Goal: Task Accomplishment & Management: Use online tool/utility

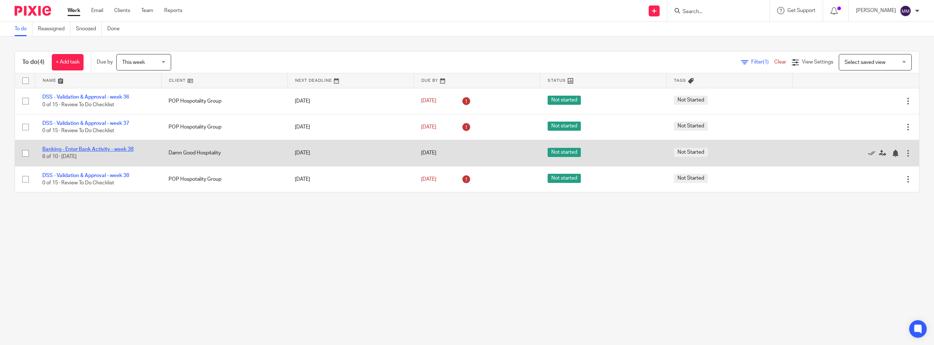
click at [114, 147] on link "Banking - Enter Bank Activity - week 38" at bounding box center [87, 149] width 91 height 5
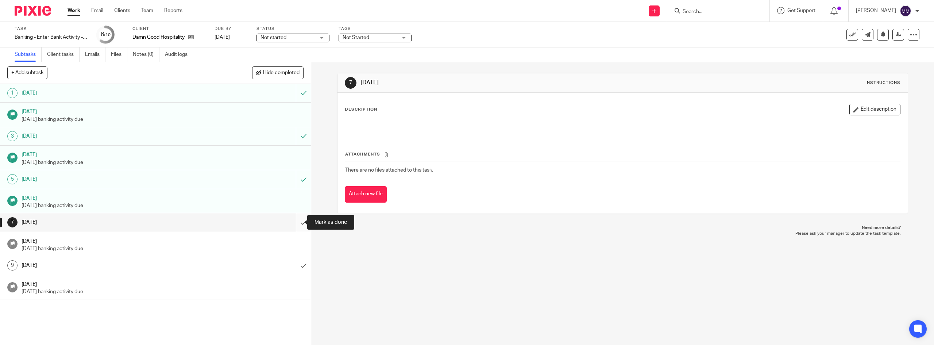
click at [295, 221] on input "submit" at bounding box center [155, 222] width 311 height 18
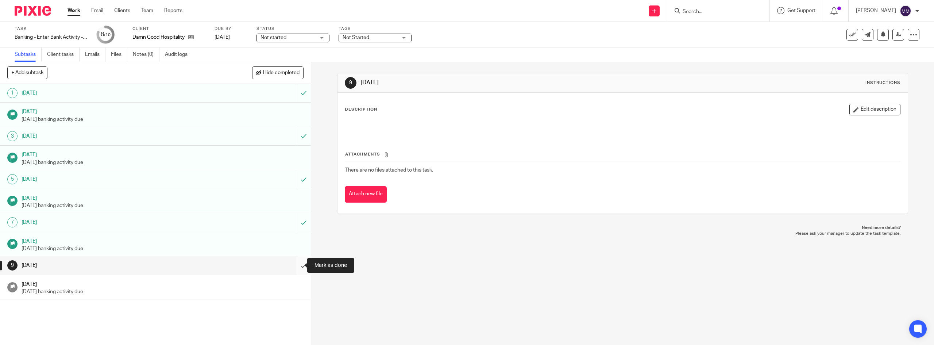
click at [300, 265] on input "submit" at bounding box center [155, 265] width 311 height 18
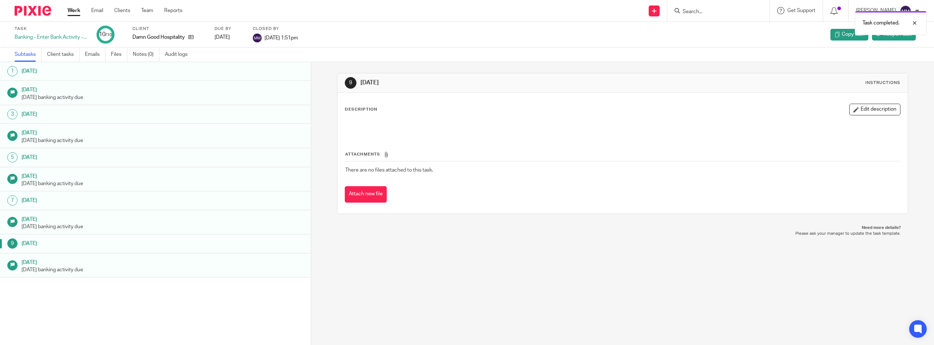
click at [72, 12] on link "Work" at bounding box center [74, 10] width 13 height 7
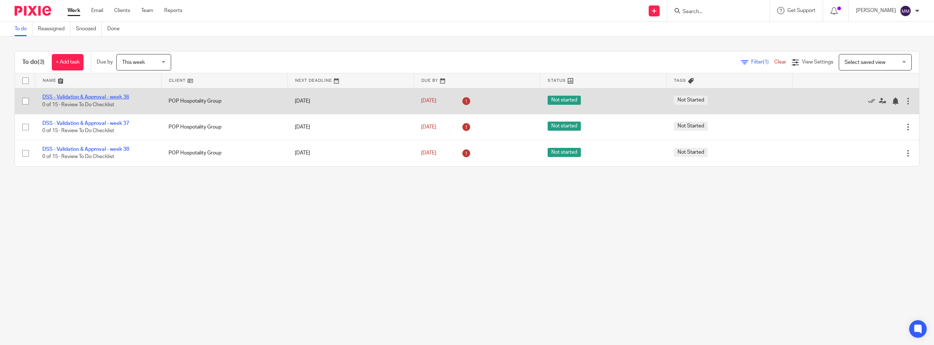
click at [114, 97] on link "DSS - Validation & Approval - week 36" at bounding box center [85, 97] width 87 height 5
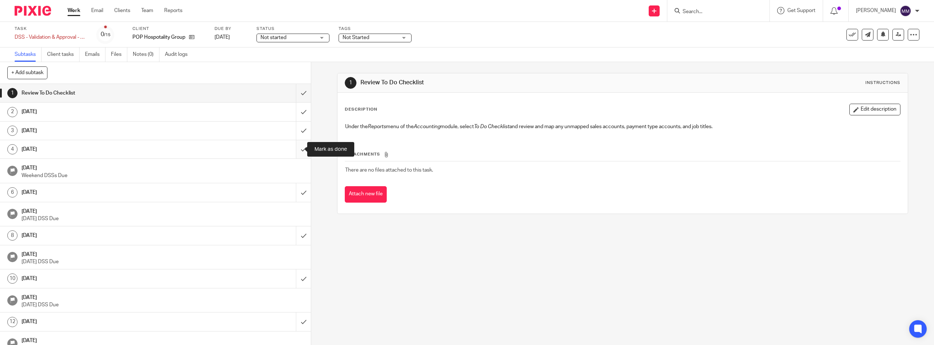
click at [299, 152] on input "submit" at bounding box center [155, 149] width 311 height 18
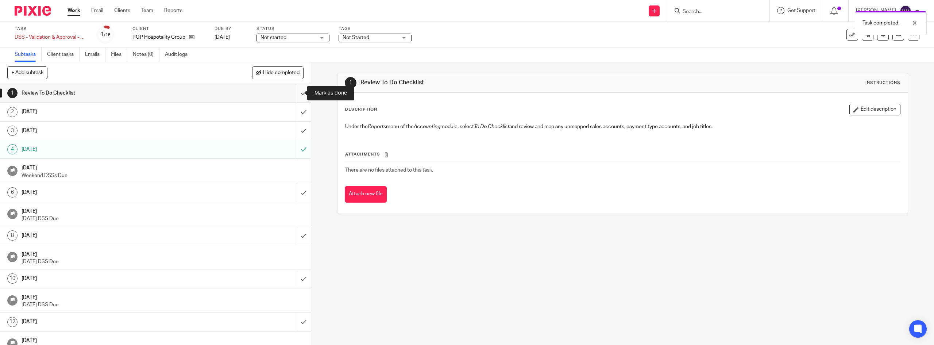
click at [294, 96] on input "submit" at bounding box center [155, 93] width 311 height 18
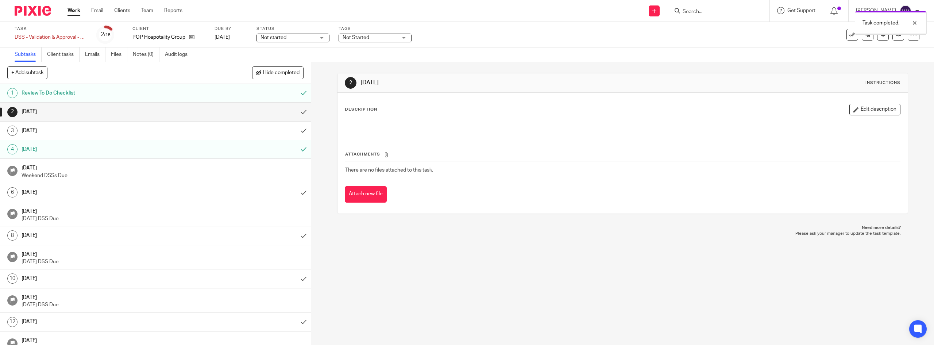
click at [295, 110] on input "submit" at bounding box center [155, 112] width 311 height 18
click at [297, 133] on input "submit" at bounding box center [155, 131] width 311 height 18
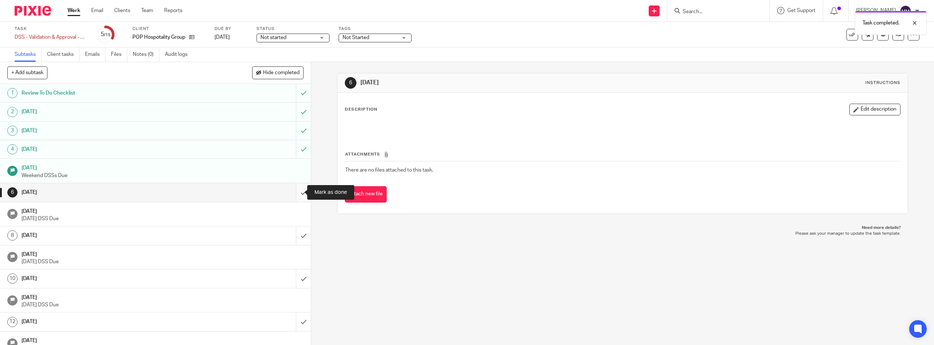
click at [296, 195] on input "submit" at bounding box center [155, 192] width 311 height 18
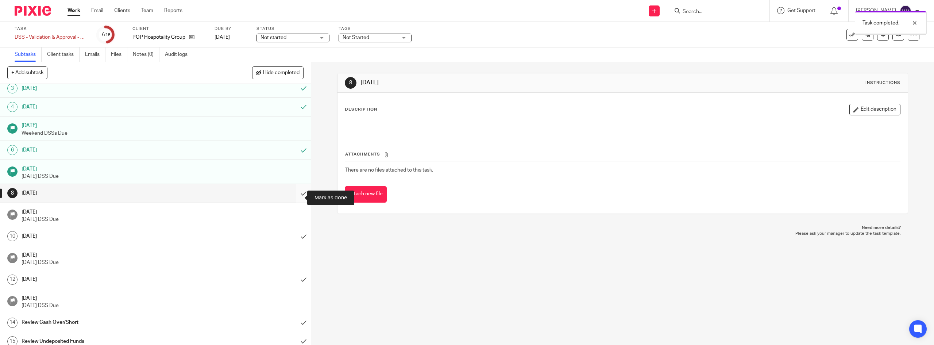
scroll to position [48, 0]
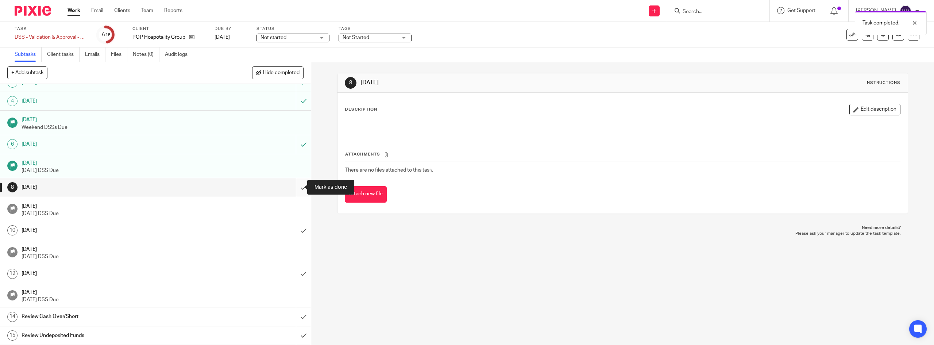
click at [293, 184] on input "submit" at bounding box center [155, 187] width 311 height 18
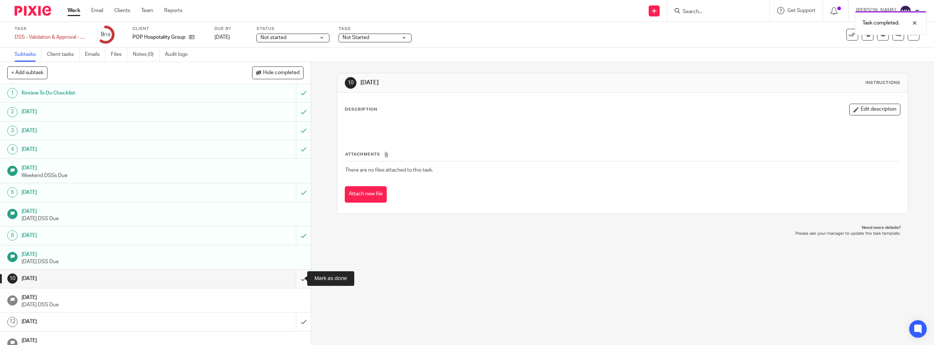
click at [296, 278] on input "submit" at bounding box center [155, 278] width 311 height 18
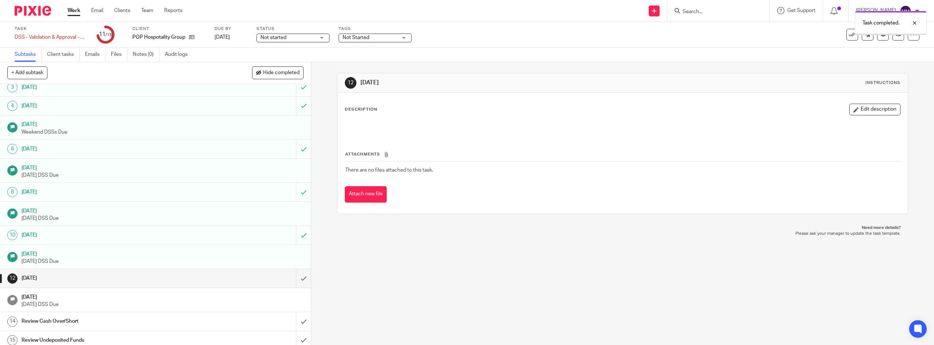
scroll to position [48, 0]
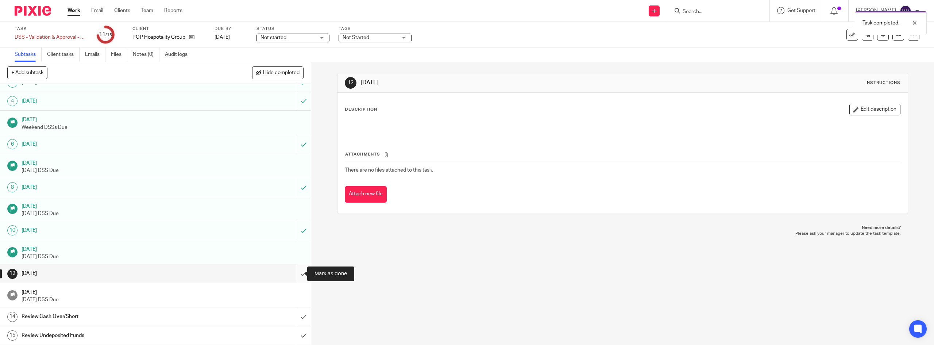
click at [296, 272] on input "submit" at bounding box center [155, 273] width 311 height 18
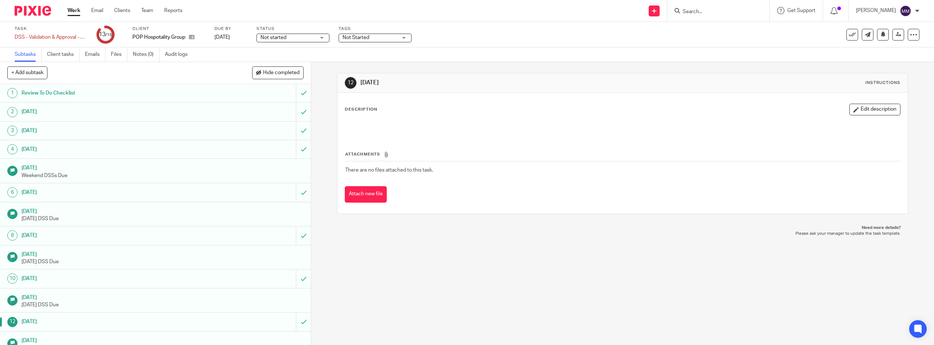
click at [79, 12] on link "Work" at bounding box center [74, 10] width 13 height 7
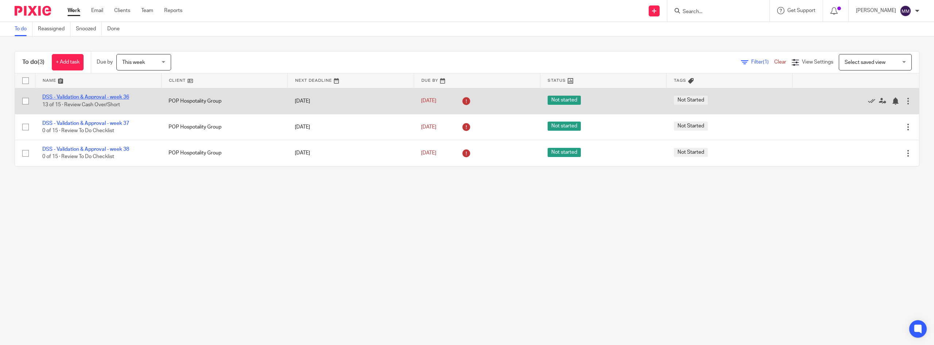
click at [111, 96] on link "DSS - Validation & Approval - week 36" at bounding box center [85, 97] width 87 height 5
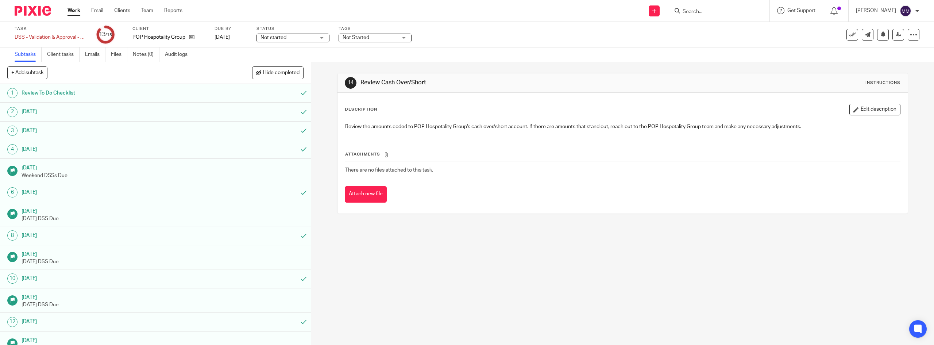
click at [75, 12] on link "Work" at bounding box center [74, 10] width 13 height 7
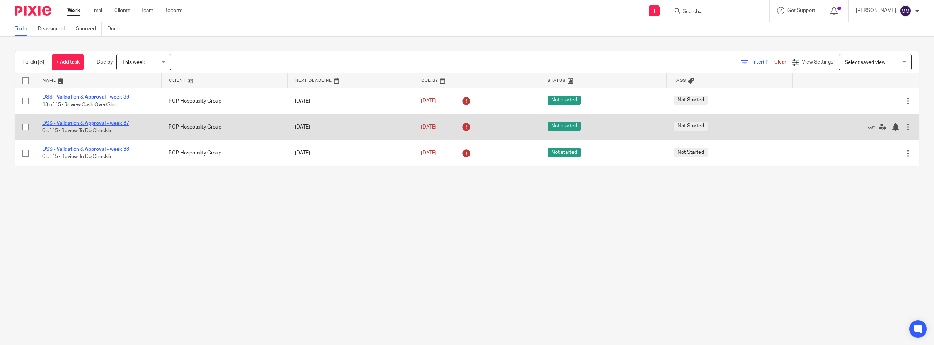
click at [101, 126] on link "DSS - Validation & Approval - week 37" at bounding box center [85, 123] width 87 height 5
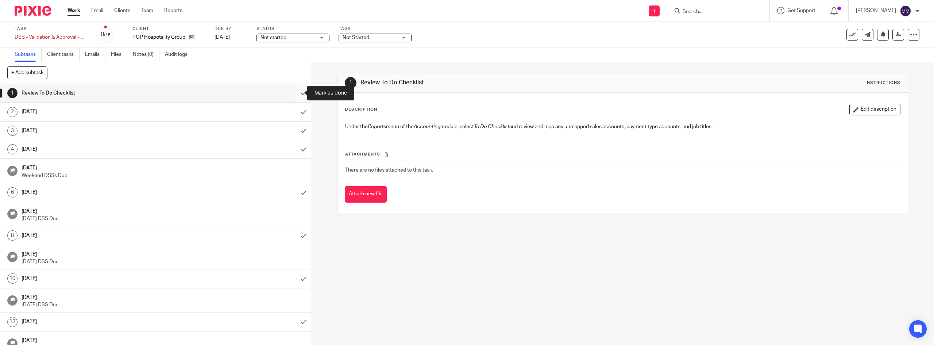
click at [292, 96] on input "submit" at bounding box center [155, 93] width 311 height 18
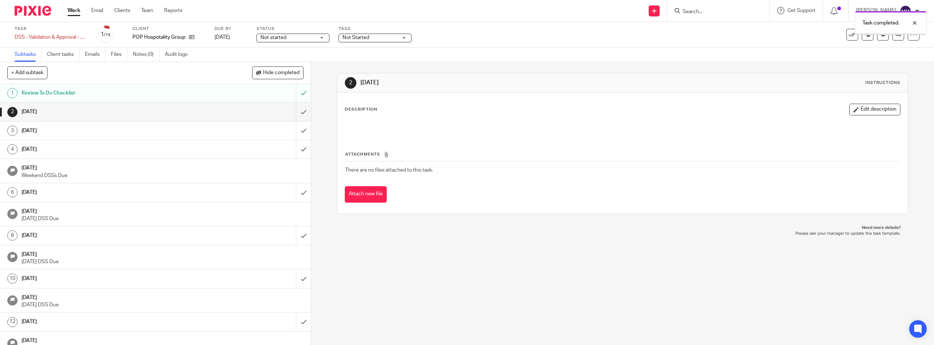
click at [297, 110] on input "submit" at bounding box center [155, 112] width 311 height 18
click at [293, 127] on input "submit" at bounding box center [155, 131] width 311 height 18
click at [296, 150] on input "submit" at bounding box center [155, 149] width 311 height 18
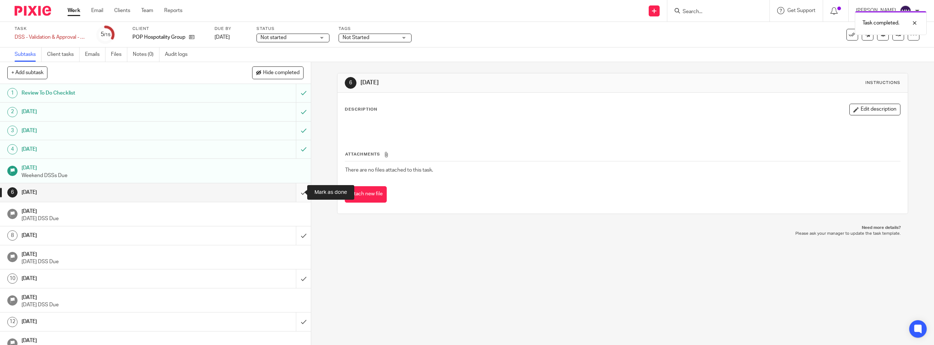
click at [295, 189] on input "submit" at bounding box center [155, 192] width 311 height 18
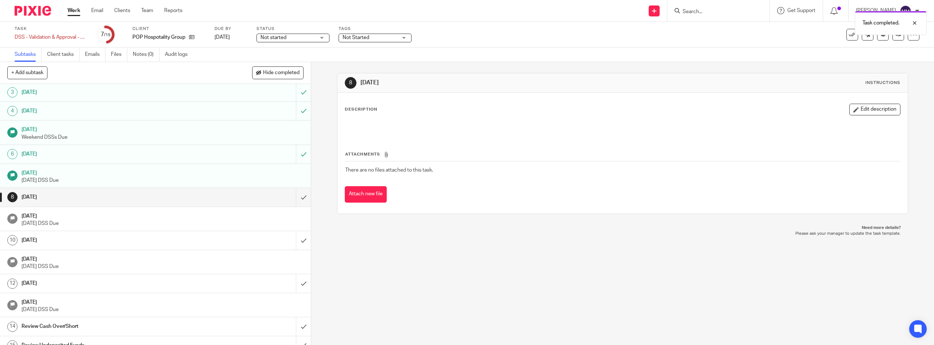
scroll to position [48, 0]
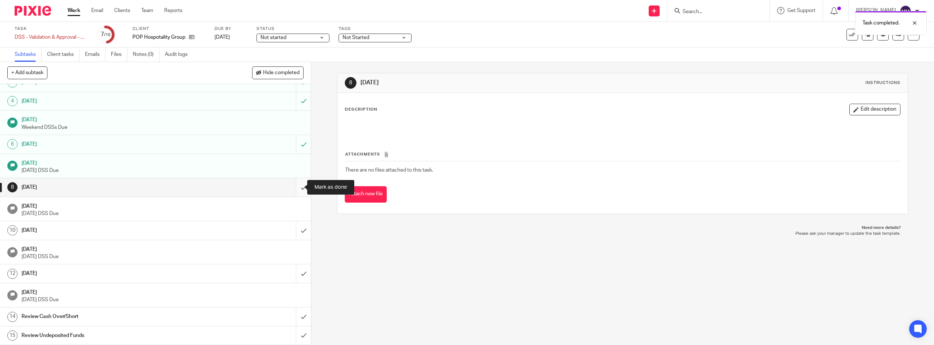
click at [300, 187] on input "submit" at bounding box center [155, 187] width 311 height 18
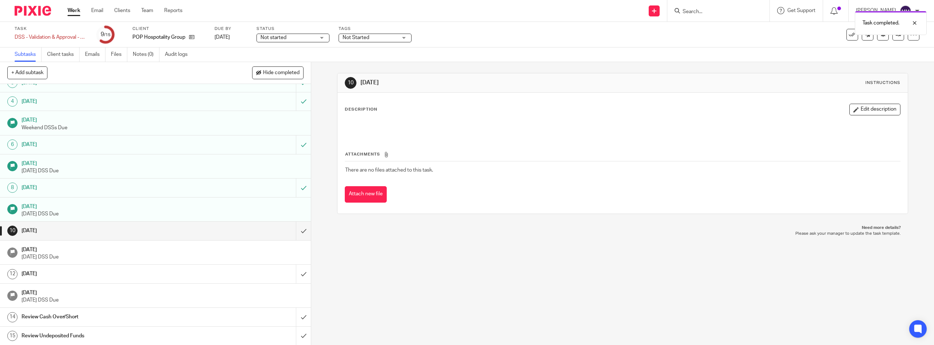
scroll to position [48, 0]
click at [296, 237] on input "submit" at bounding box center [155, 230] width 311 height 18
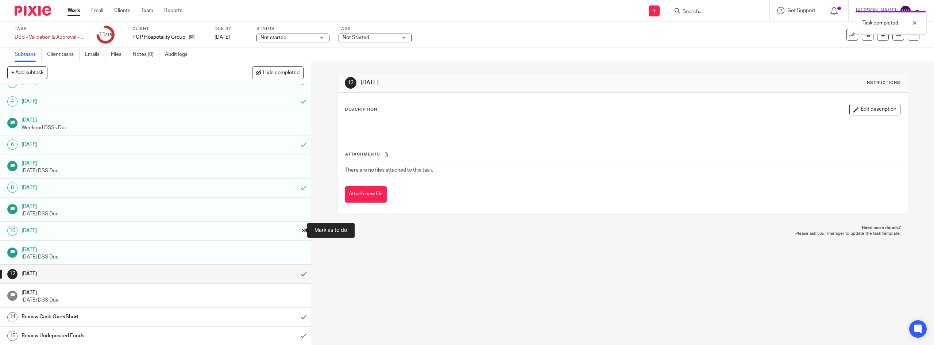
scroll to position [48, 0]
click at [296, 274] on input "submit" at bounding box center [155, 273] width 311 height 18
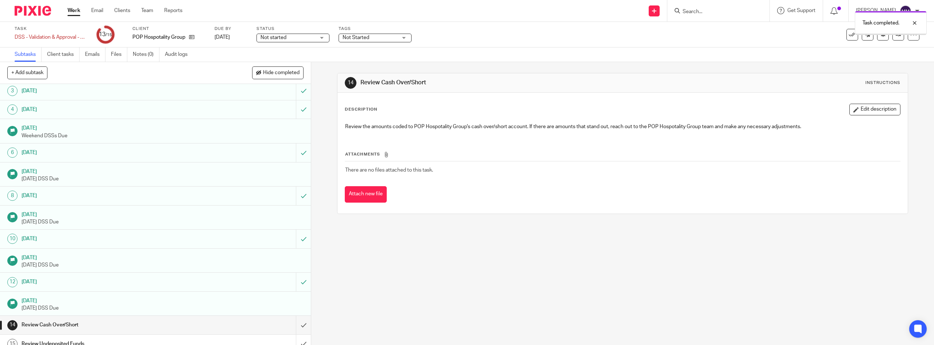
scroll to position [48, 0]
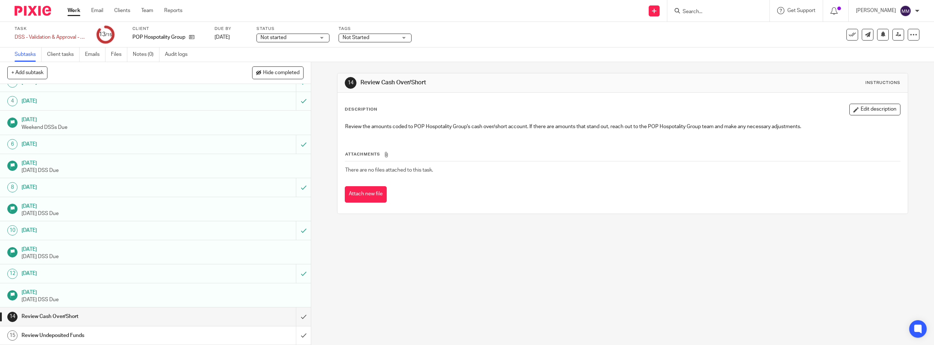
click at [144, 334] on h1 "Review Undeposited Funds" at bounding box center [111, 335] width 178 height 11
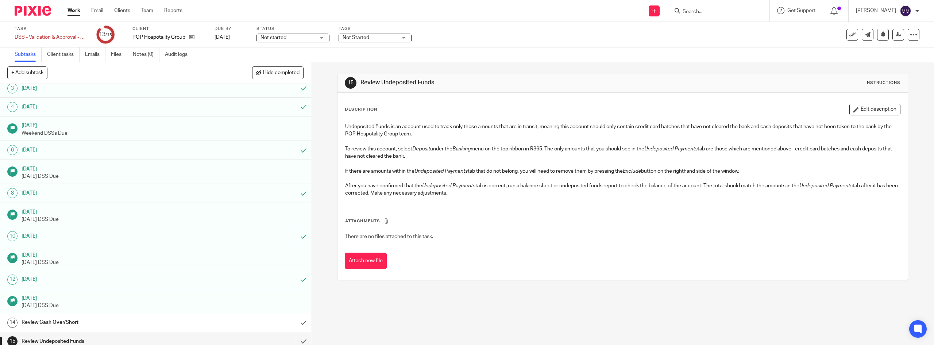
scroll to position [48, 0]
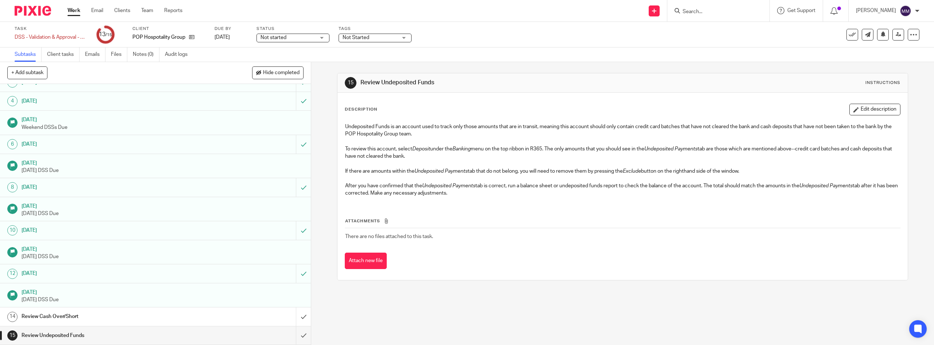
click at [137, 322] on link "14 Review Cash Over/Short" at bounding box center [148, 316] width 296 height 18
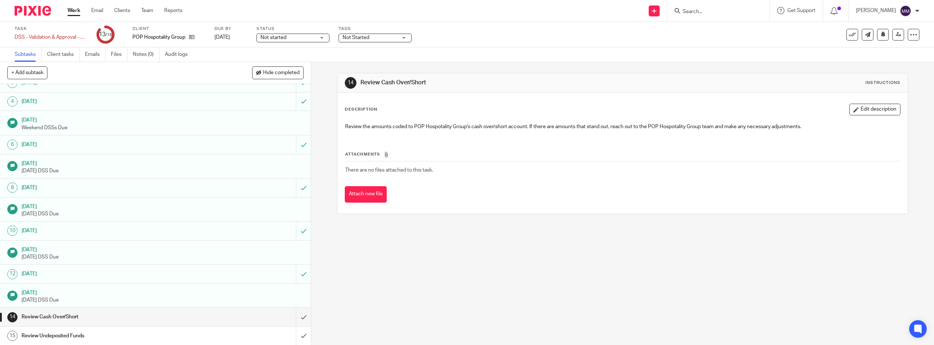
scroll to position [48, 0]
click at [294, 314] on input "submit" at bounding box center [155, 316] width 311 height 18
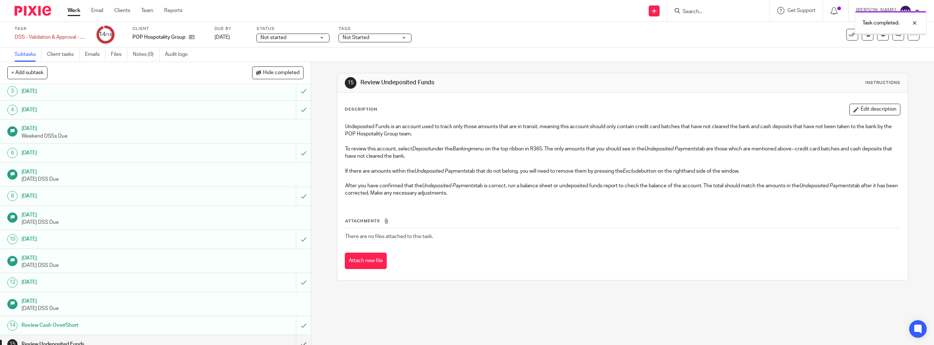
scroll to position [48, 0]
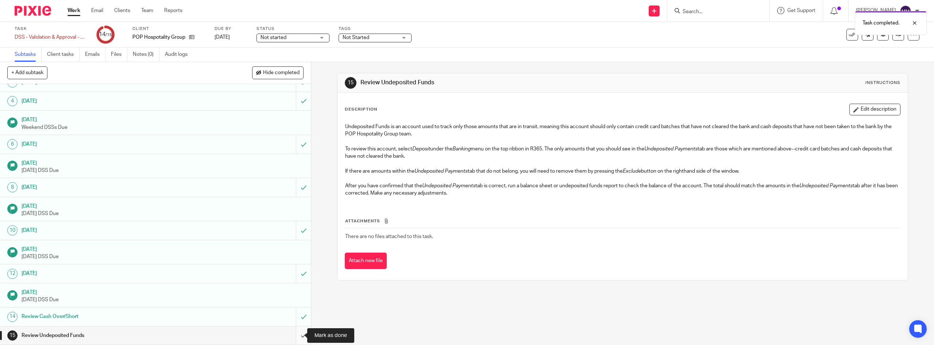
click at [301, 333] on input "submit" at bounding box center [155, 335] width 311 height 18
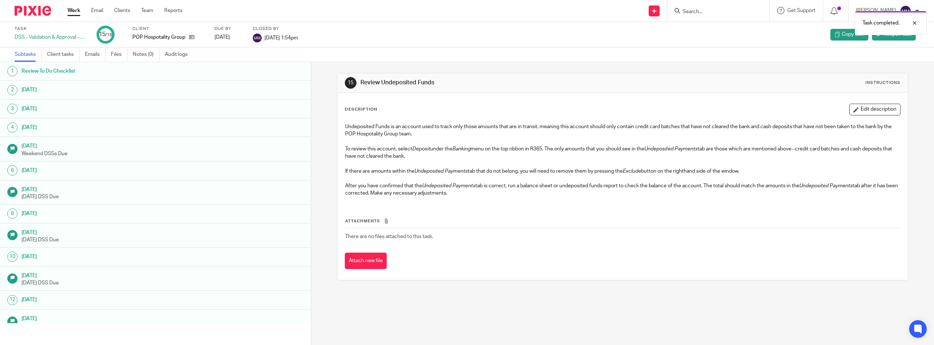
click at [74, 12] on link "Work" at bounding box center [74, 10] width 13 height 7
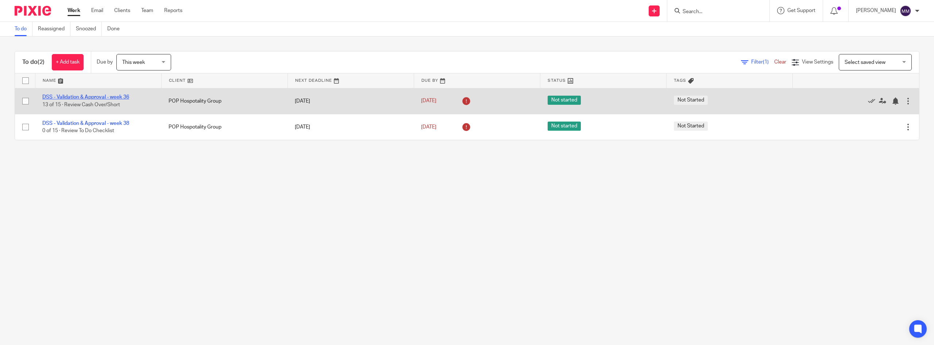
click at [103, 97] on link "DSS - Validation & Approval - week 36" at bounding box center [85, 97] width 87 height 5
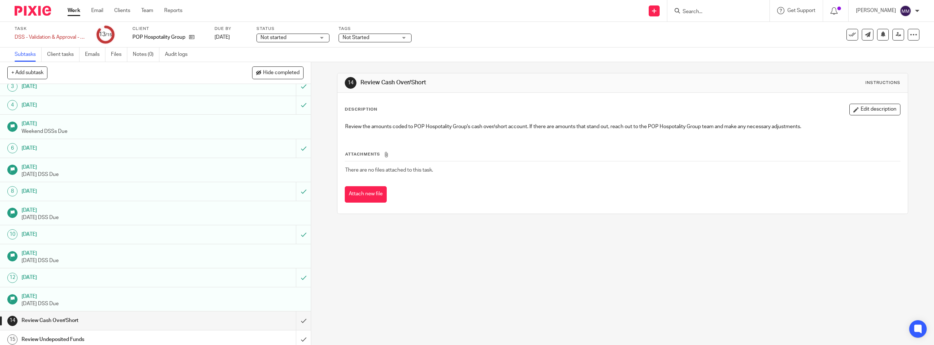
scroll to position [48, 0]
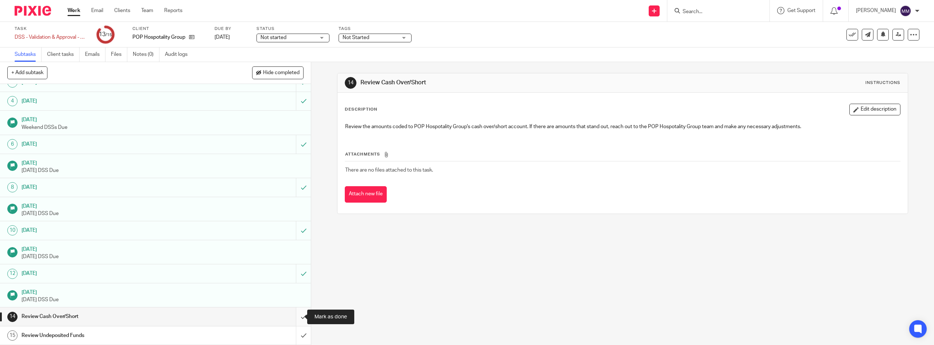
click at [296, 321] on input "submit" at bounding box center [155, 316] width 311 height 18
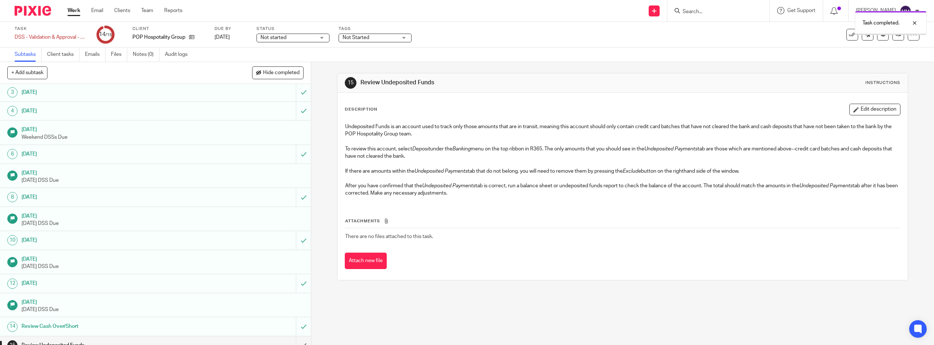
scroll to position [48, 0]
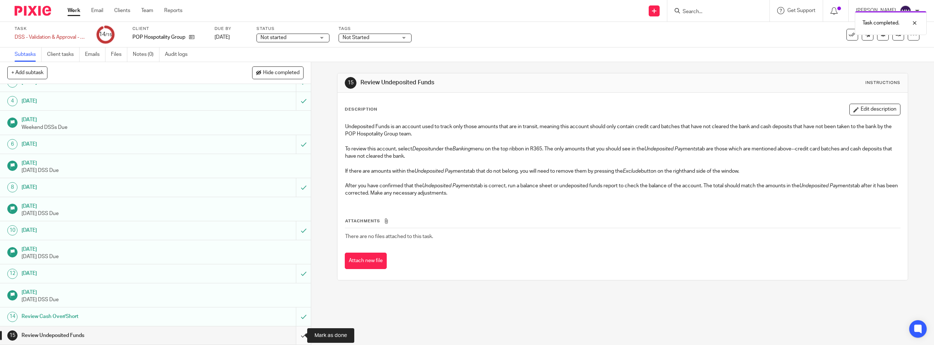
click at [296, 332] on input "submit" at bounding box center [155, 335] width 311 height 18
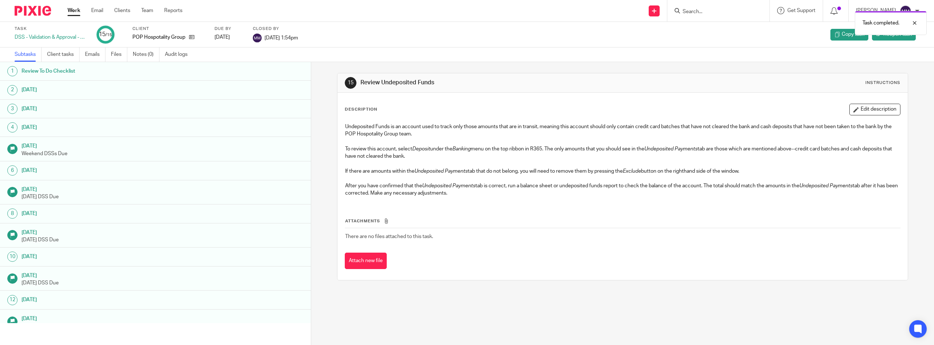
click at [77, 12] on link "Work" at bounding box center [74, 10] width 13 height 7
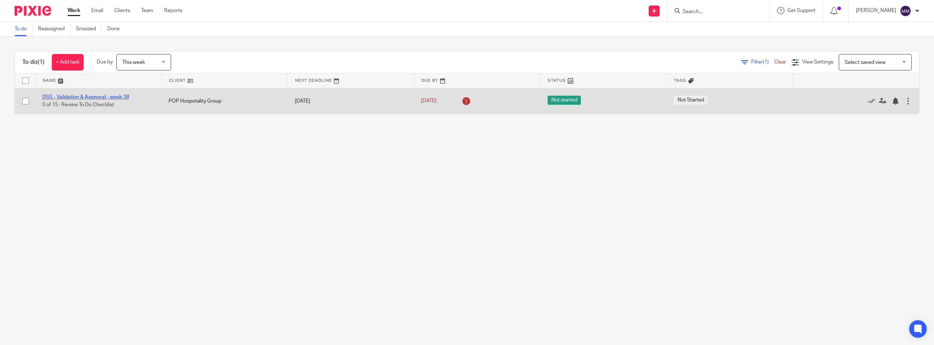
click at [116, 95] on link "DSS - Validation & Approval - week 38" at bounding box center [85, 97] width 87 height 5
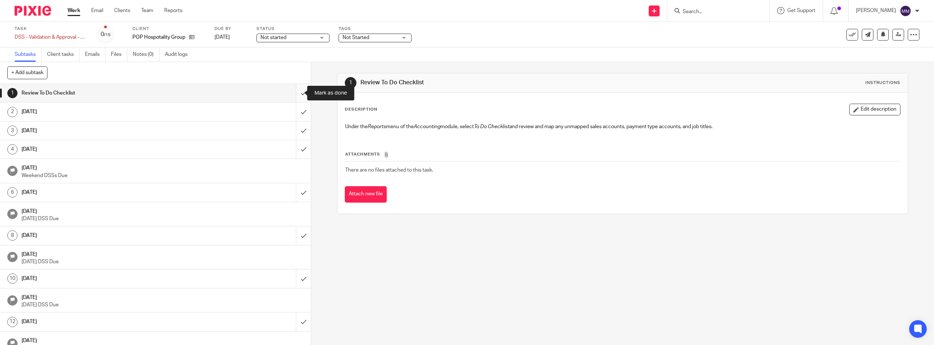
click at [297, 95] on input "submit" at bounding box center [155, 93] width 311 height 18
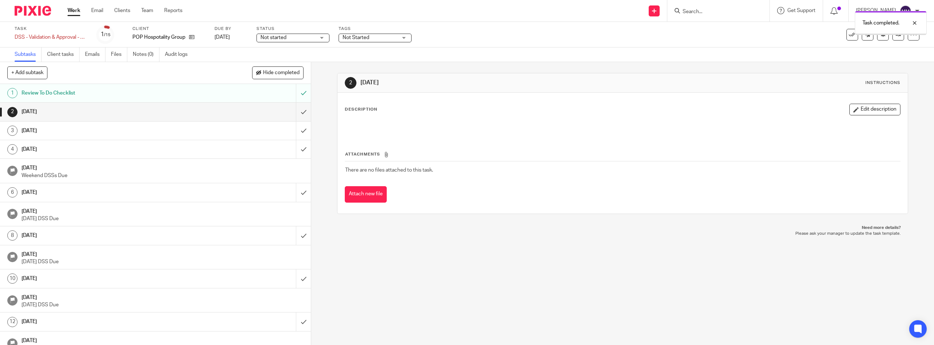
click at [298, 109] on input "submit" at bounding box center [155, 112] width 311 height 18
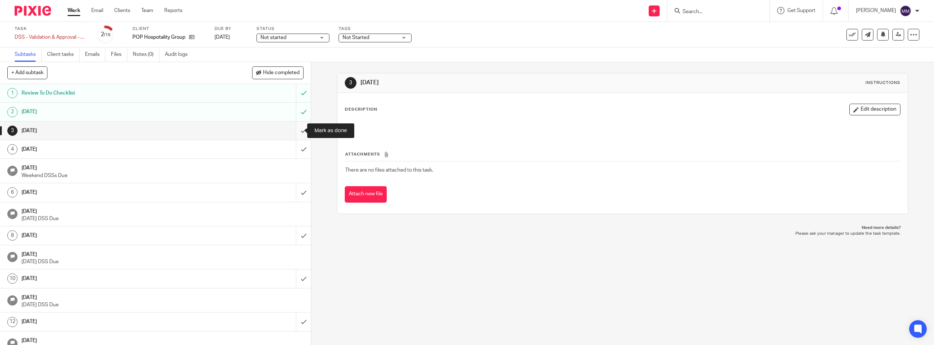
click at [297, 131] on input "submit" at bounding box center [155, 131] width 311 height 18
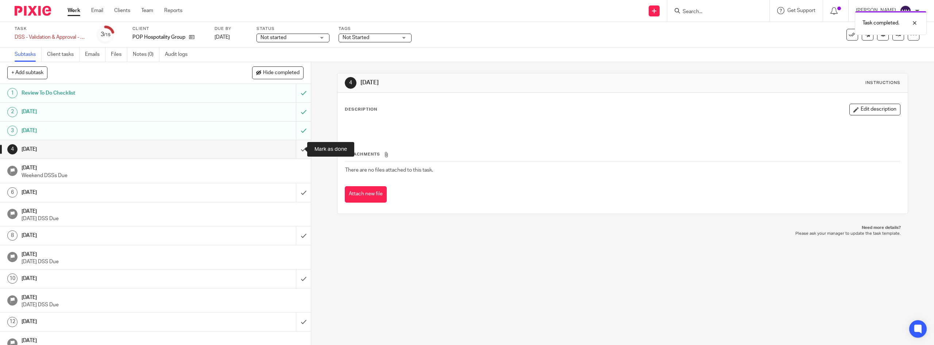
click at [298, 146] on input "submit" at bounding box center [155, 149] width 311 height 18
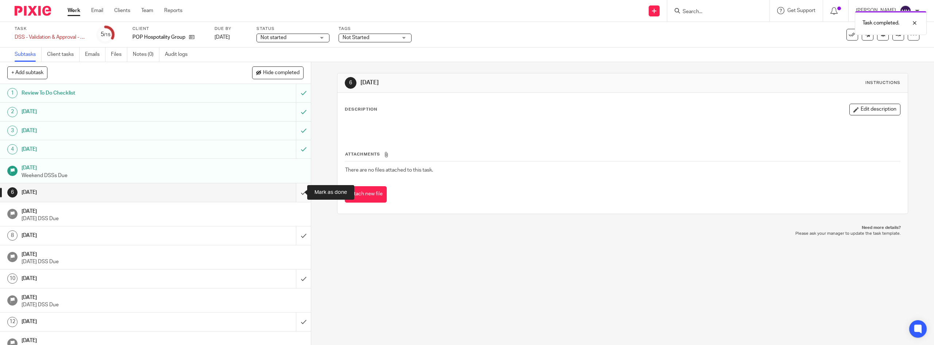
click at [295, 197] on input "submit" at bounding box center [155, 192] width 311 height 18
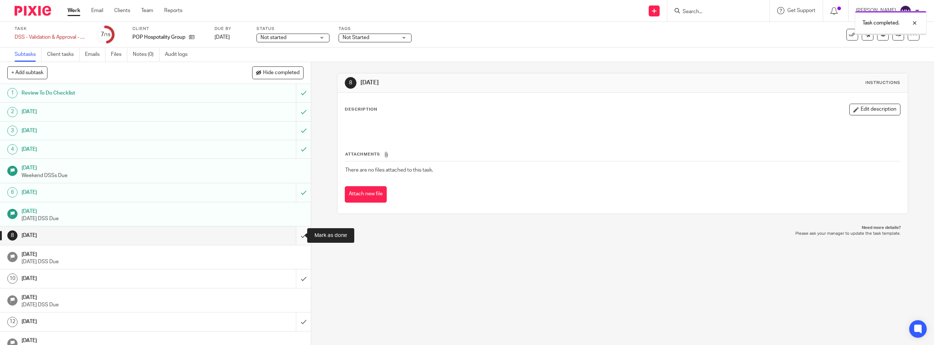
click at [295, 242] on input "submit" at bounding box center [155, 235] width 311 height 18
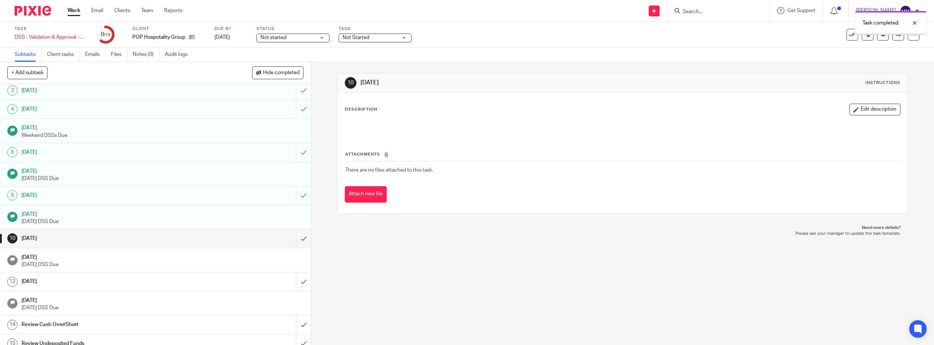
scroll to position [48, 0]
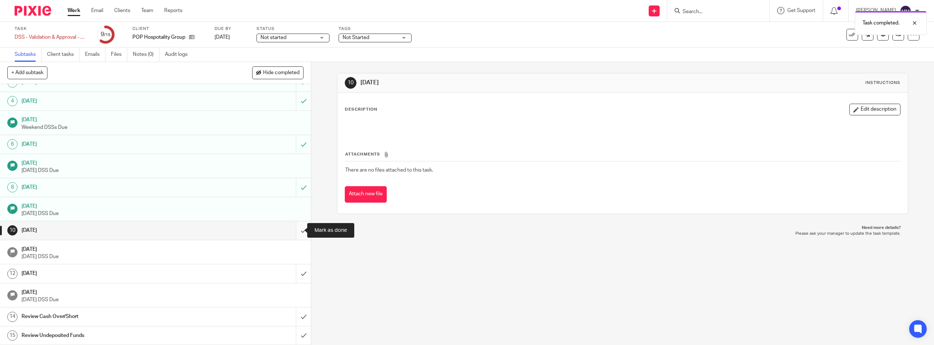
click at [298, 235] on input "submit" at bounding box center [155, 230] width 311 height 18
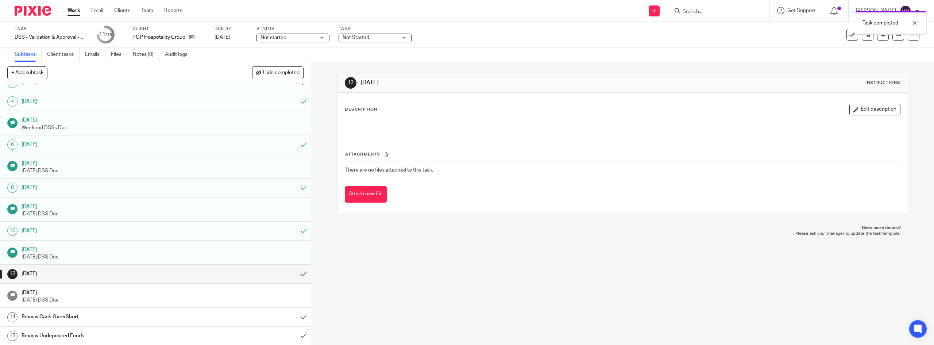
scroll to position [48, 0]
click at [295, 272] on input "submit" at bounding box center [155, 273] width 311 height 18
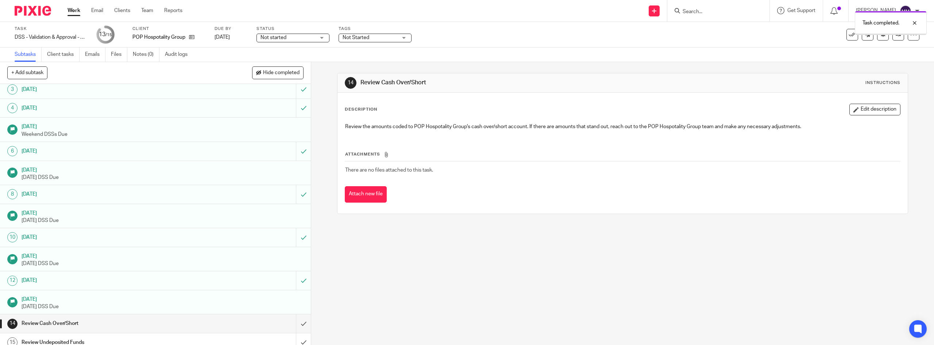
scroll to position [48, 0]
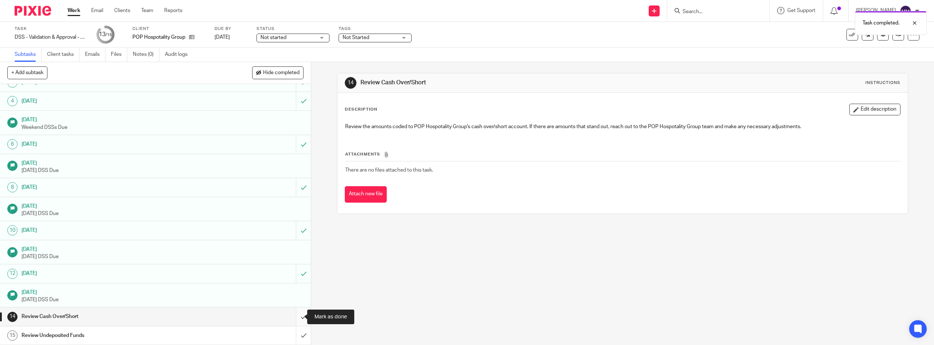
click at [297, 313] on input "submit" at bounding box center [155, 316] width 311 height 18
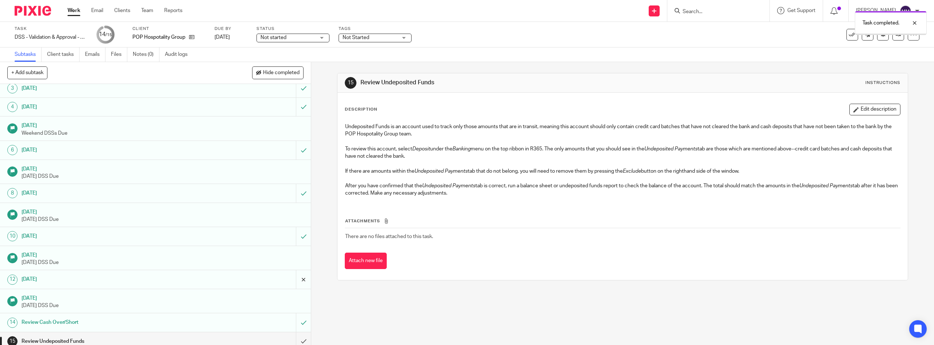
scroll to position [48, 0]
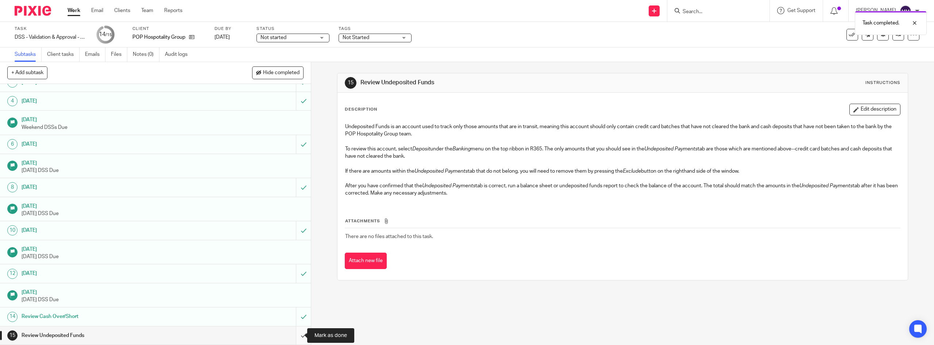
click at [295, 331] on input "submit" at bounding box center [155, 335] width 311 height 18
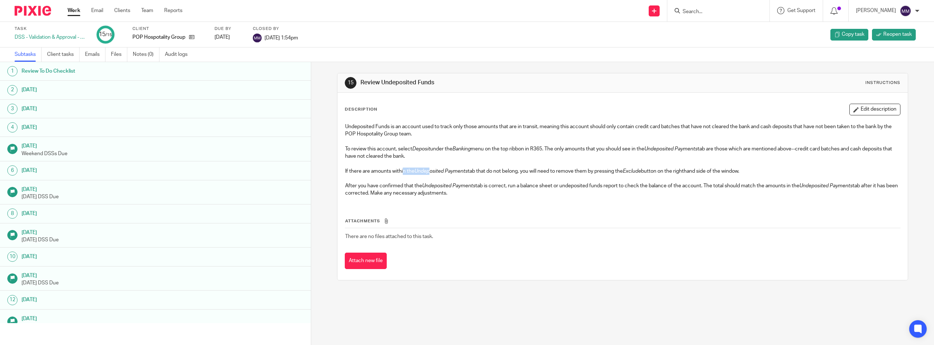
drag, startPoint x: 403, startPoint y: 171, endPoint x: 439, endPoint y: 172, distance: 36.9
click at [432, 172] on p "If there are amounts within the Undeposited Payments tab that do not belong, yo…" at bounding box center [622, 171] width 555 height 7
click at [440, 172] on em "Undeposited Payments" at bounding box center [441, 171] width 53 height 5
drag, startPoint x: 458, startPoint y: 173, endPoint x: 469, endPoint y: 174, distance: 11.0
click at [467, 174] on p "If there are amounts within the Undeposited Payments tab that do not belong, yo…" at bounding box center [622, 171] width 555 height 7
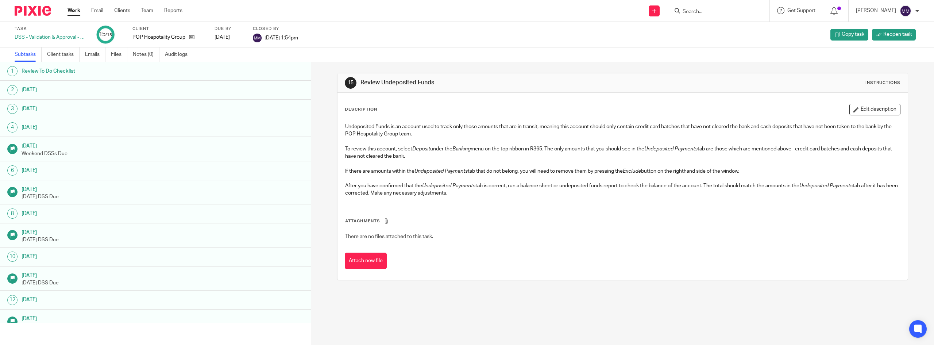
click at [476, 175] on p at bounding box center [622, 178] width 555 height 7
drag, startPoint x: 483, startPoint y: 175, endPoint x: 511, endPoint y: 172, distance: 27.9
click at [505, 173] on div "Undeposited Funds is an account used to track only those amounts that are in tr…" at bounding box center [623, 160] width 562 height 83
click at [511, 172] on p "If there are amounts within the Undeposited Payments tab that do not belong, yo…" at bounding box center [622, 171] width 555 height 7
drag, startPoint x: 511, startPoint y: 172, endPoint x: 517, endPoint y: 172, distance: 6.2
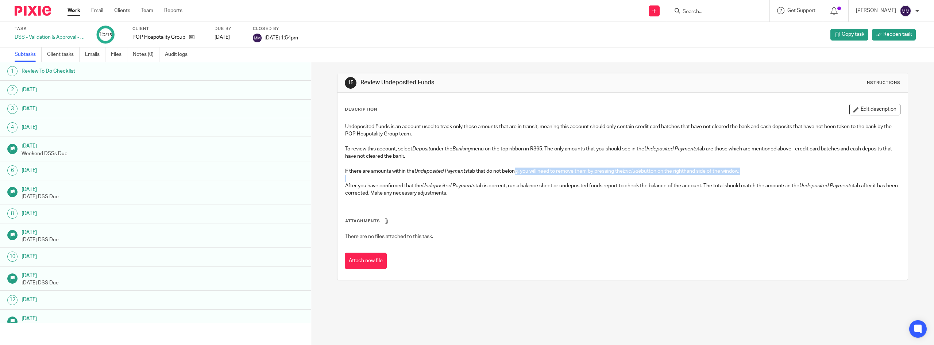
click at [516, 172] on p "If there are amounts within the Undeposited Payments tab that do not belong, yo…" at bounding box center [622, 171] width 555 height 7
click at [519, 172] on p "If there are amounts within the Undeposited Payments tab that do not belong, yo…" at bounding box center [622, 171] width 555 height 7
click at [526, 172] on p "If there are amounts within the Undeposited Payments tab that do not belong, yo…" at bounding box center [622, 171] width 555 height 7
click at [532, 171] on p "If there are amounts within the Undeposited Payments tab that do not belong, yo…" at bounding box center [622, 171] width 555 height 7
drag, startPoint x: 543, startPoint y: 172, endPoint x: 562, endPoint y: 173, distance: 18.7
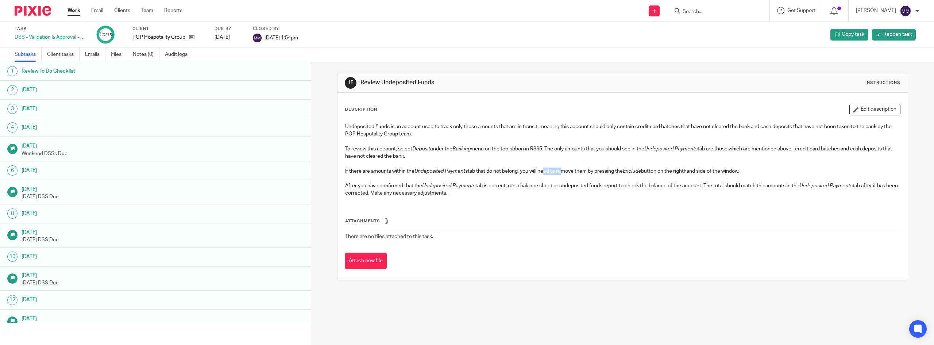
click at [562, 173] on p "If there are amounts within the Undeposited Payments tab that do not belong, yo…" at bounding box center [622, 171] width 555 height 7
drag, startPoint x: 392, startPoint y: 189, endPoint x: 441, endPoint y: 187, distance: 49.7
click at [439, 187] on p "After you have confirmed that the Undeposited Payments tab is correct, run a ba…" at bounding box center [622, 189] width 555 height 15
click at [441, 187] on em "Undeposited Payments" at bounding box center [448, 185] width 53 height 5
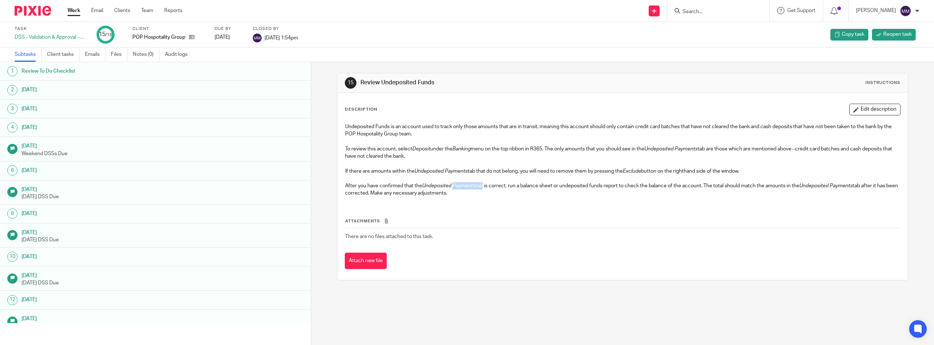
drag, startPoint x: 453, startPoint y: 185, endPoint x: 492, endPoint y: 185, distance: 39.1
click at [484, 185] on p "After you have confirmed that the Undeposited Payments tab is correct, run a ba…" at bounding box center [622, 189] width 555 height 15
click at [492, 185] on p "After you have confirmed that the Undeposited Payments tab is correct, run a ba…" at bounding box center [622, 189] width 555 height 15
drag, startPoint x: 504, startPoint y: 186, endPoint x: 518, endPoint y: 186, distance: 13.9
click at [516, 186] on p "After you have confirmed that the Undeposited Payments tab is correct, run a ba…" at bounding box center [622, 189] width 555 height 15
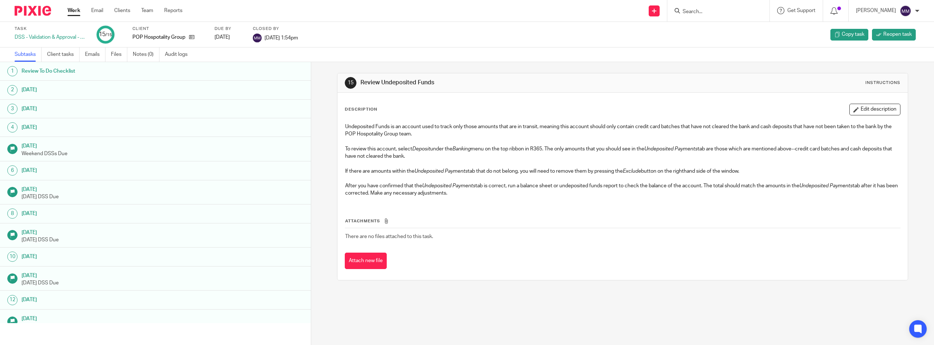
click at [518, 186] on p "After you have confirmed that the Undeposited Payments tab is correct, run a ba…" at bounding box center [622, 189] width 555 height 15
drag, startPoint x: 524, startPoint y: 187, endPoint x: 567, endPoint y: 189, distance: 42.7
click at [562, 189] on p "After you have confirmed that the Undeposited Payments tab is correct, run a ba…" at bounding box center [622, 189] width 555 height 15
click at [567, 189] on p "After you have confirmed that the Undeposited Payments tab is correct, run a ba…" at bounding box center [622, 189] width 555 height 15
drag, startPoint x: 557, startPoint y: 182, endPoint x: 582, endPoint y: 180, distance: 25.6
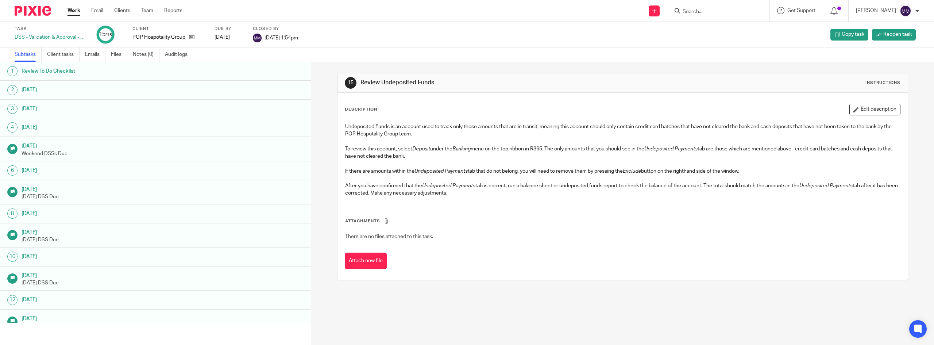
click at [578, 180] on p at bounding box center [622, 178] width 555 height 7
drag, startPoint x: 582, startPoint y: 180, endPoint x: 586, endPoint y: 180, distance: 4.0
click at [582, 180] on p at bounding box center [622, 178] width 555 height 7
drag, startPoint x: 568, startPoint y: 186, endPoint x: 600, endPoint y: 186, distance: 31.8
click at [599, 186] on p "After you have confirmed that the Undeposited Payments tab is correct, run a ba…" at bounding box center [622, 189] width 555 height 15
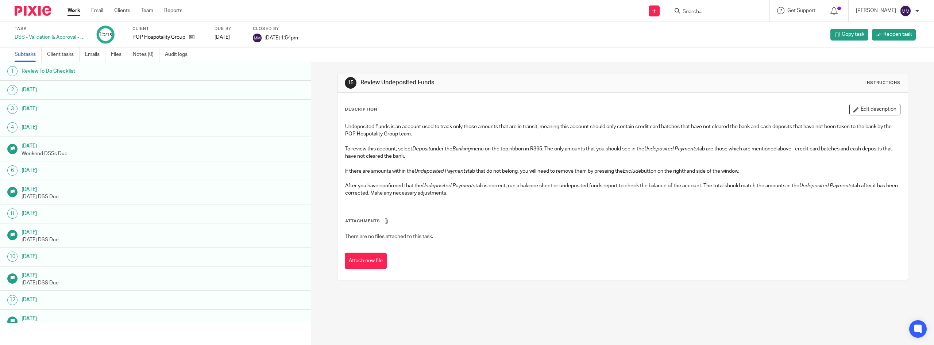
click at [600, 186] on p "After you have confirmed that the Undeposited Payments tab is correct, run a ba…" at bounding box center [622, 189] width 555 height 15
drag, startPoint x: 600, startPoint y: 186, endPoint x: 642, endPoint y: 186, distance: 42.0
click at [639, 185] on p "After you have confirmed that the Undeposited Payments tab is correct, run a ba…" at bounding box center [622, 189] width 555 height 15
click at [647, 186] on p "After you have confirmed that the Undeposited Payments tab is correct, run a ba…" at bounding box center [622, 189] width 555 height 15
drag, startPoint x: 653, startPoint y: 187, endPoint x: 674, endPoint y: 189, distance: 21.7
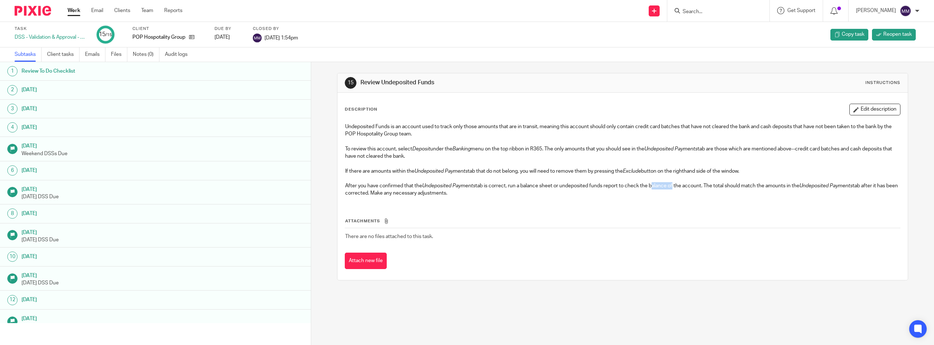
click at [674, 189] on p "After you have confirmed that the Undeposited Payments tab is correct, run a ba…" at bounding box center [622, 189] width 555 height 15
drag, startPoint x: 688, startPoint y: 189, endPoint x: 707, endPoint y: 189, distance: 19.0
click at [705, 189] on p "After you have confirmed that the Undeposited Payments tab is correct, run a ba…" at bounding box center [622, 189] width 555 height 15
click at [707, 189] on p "After you have confirmed that the Undeposited Payments tab is correct, run a ba…" at bounding box center [622, 189] width 555 height 15
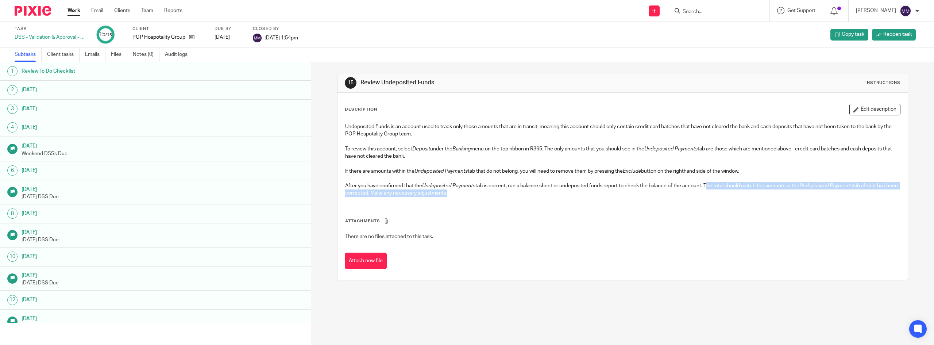
drag, startPoint x: 707, startPoint y: 189, endPoint x: 753, endPoint y: 192, distance: 46.1
click at [753, 192] on p "After you have confirmed that the Undeposited Payments tab is correct, run a ba…" at bounding box center [622, 189] width 555 height 15
click at [71, 11] on link "Work" at bounding box center [74, 10] width 13 height 7
